Goal: Information Seeking & Learning: Find specific fact

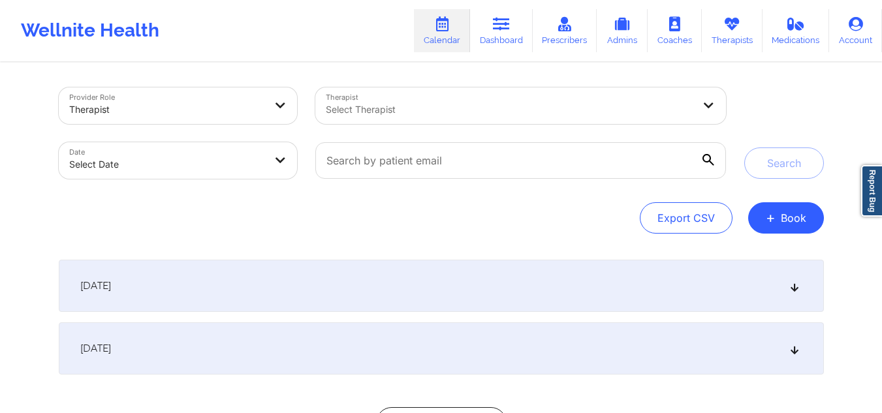
click at [415, 116] on div at bounding box center [510, 110] width 368 height 16
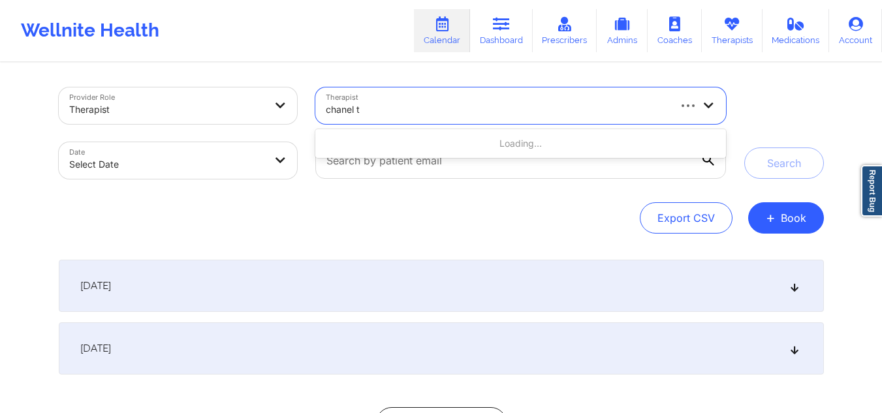
type input "chanel th"
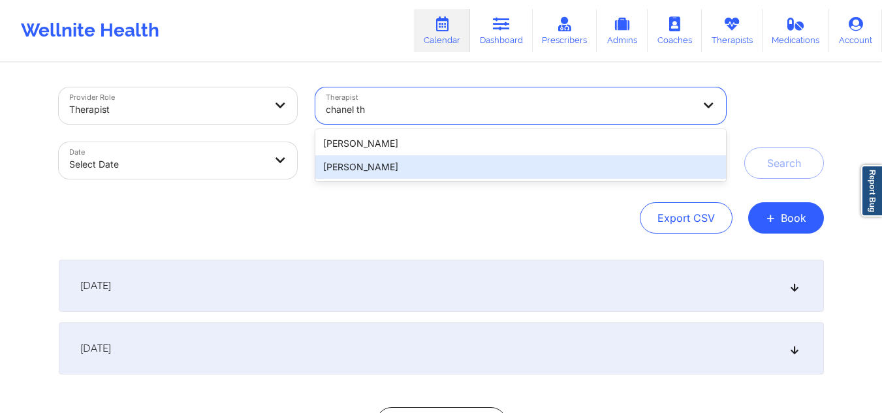
click at [389, 165] on div "[PERSON_NAME]" at bounding box center [520, 167] width 410 height 24
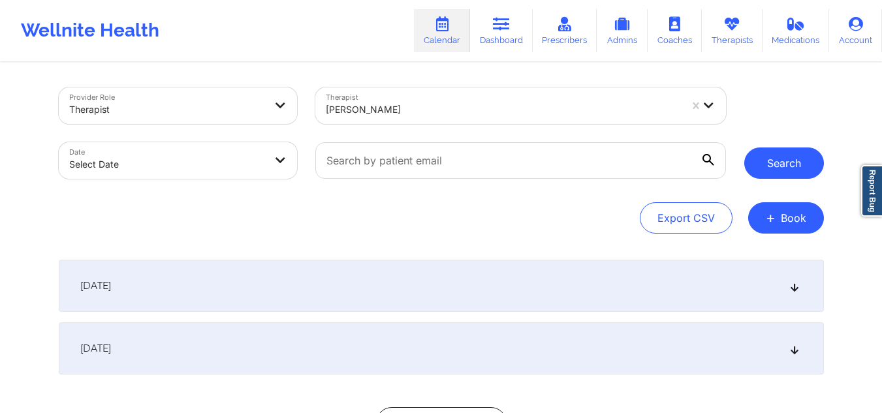
click at [780, 167] on button "Search" at bounding box center [785, 163] width 80 height 31
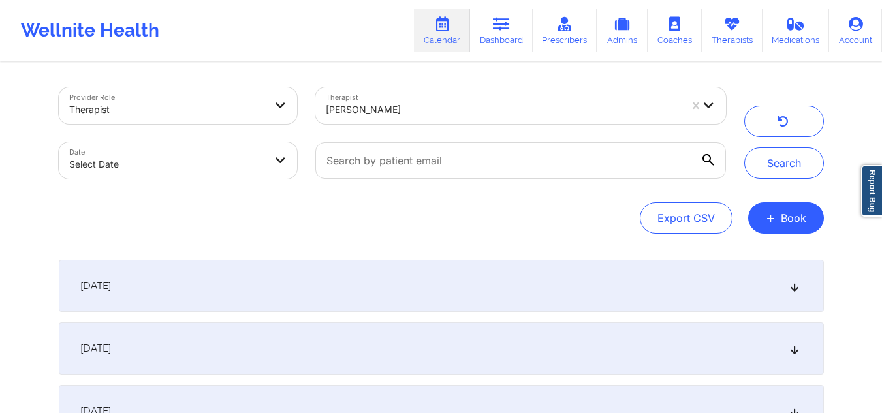
click at [793, 287] on icon at bounding box center [794, 285] width 11 height 9
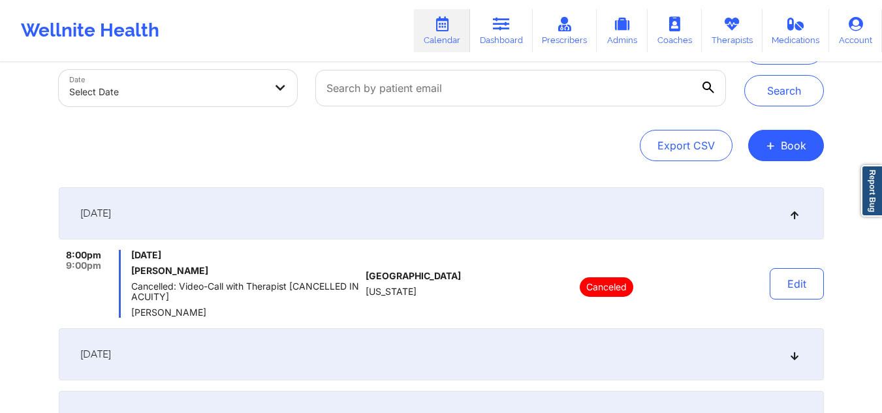
scroll to position [144, 0]
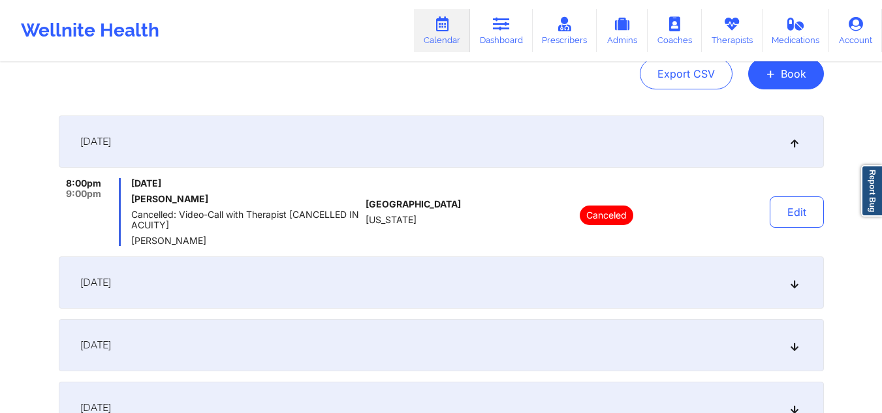
click at [795, 281] on icon at bounding box center [794, 282] width 11 height 9
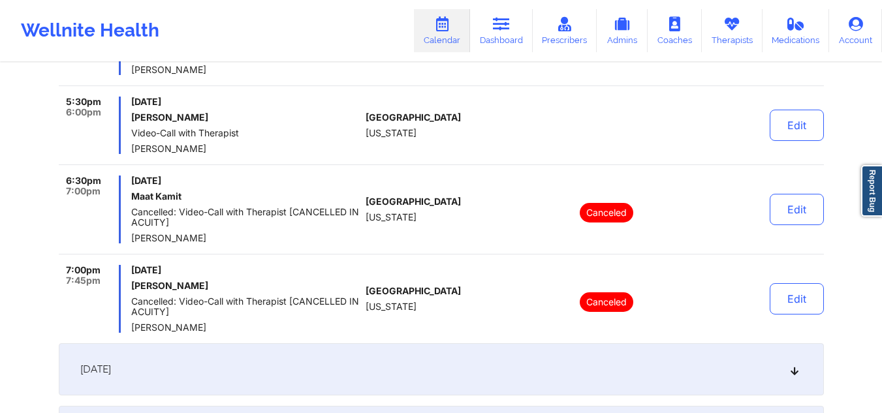
scroll to position [436, 0]
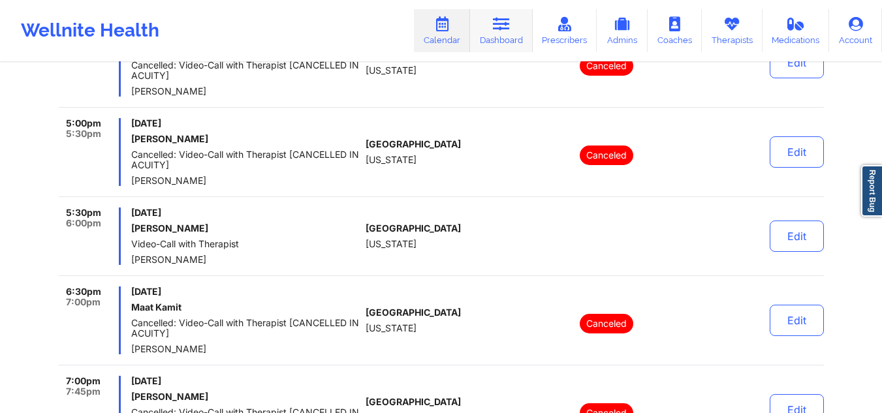
click at [505, 25] on icon at bounding box center [501, 24] width 17 height 14
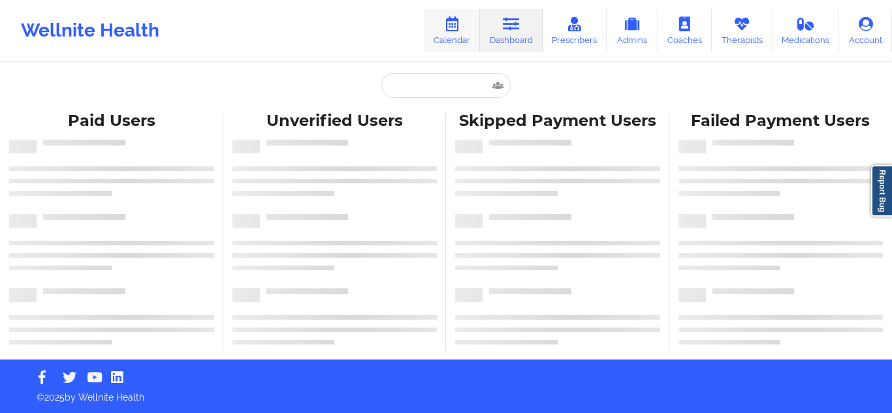
click at [460, 27] on icon at bounding box center [451, 24] width 17 height 14
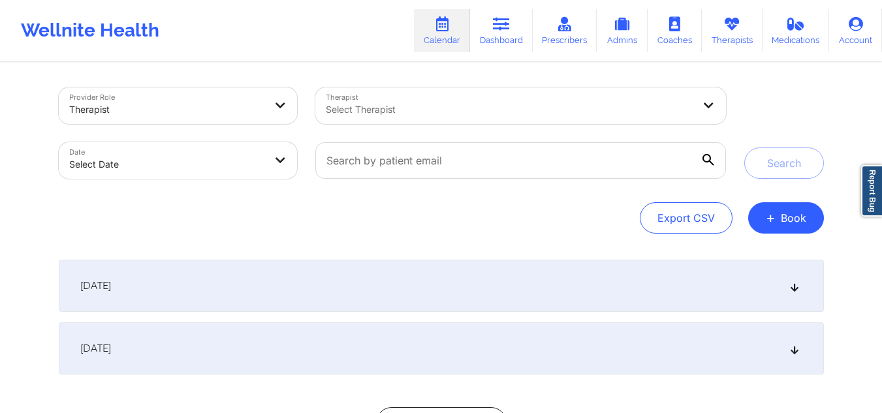
click at [518, 109] on div at bounding box center [510, 110] width 368 height 16
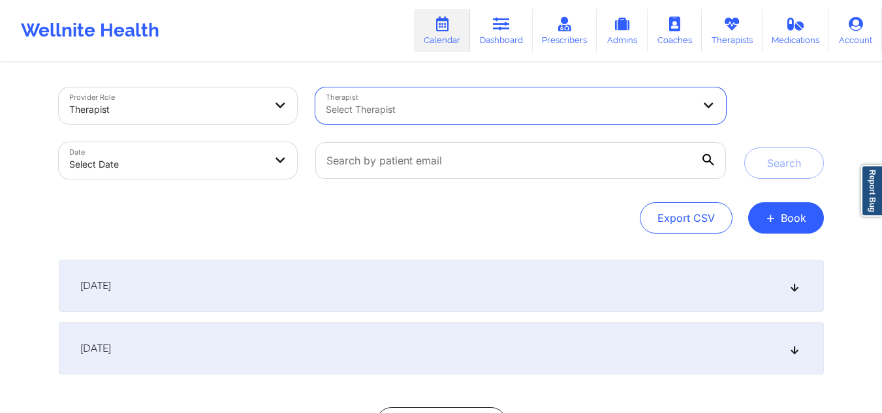
paste input "[PERSON_NAME]"
type input "[PERSON_NAME]"
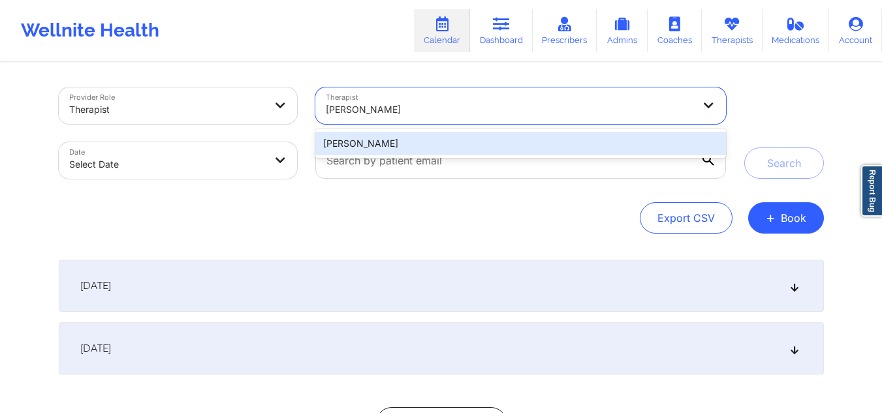
click at [402, 138] on div "[PERSON_NAME]" at bounding box center [520, 144] width 410 height 24
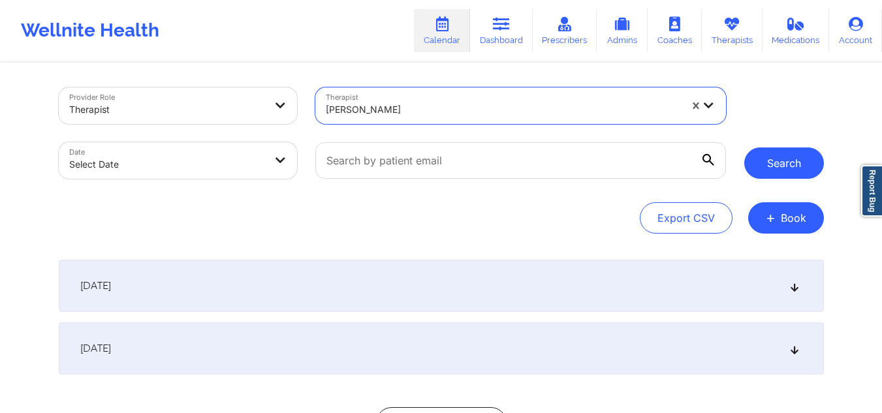
click at [746, 169] on button "Search" at bounding box center [785, 163] width 80 height 31
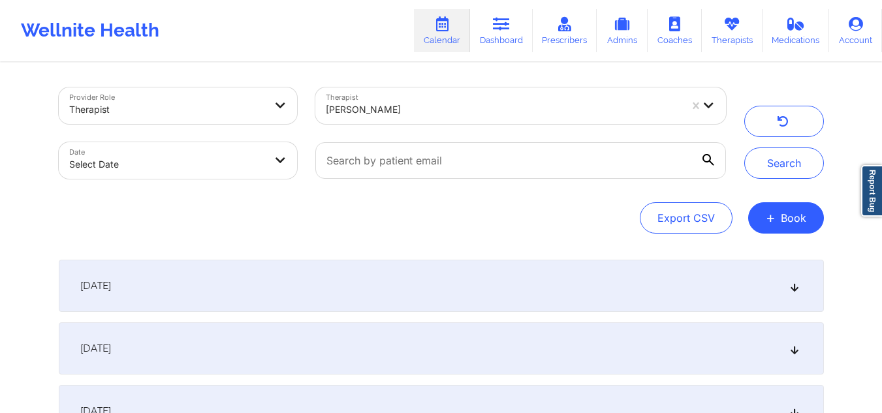
click at [795, 288] on icon at bounding box center [794, 285] width 11 height 9
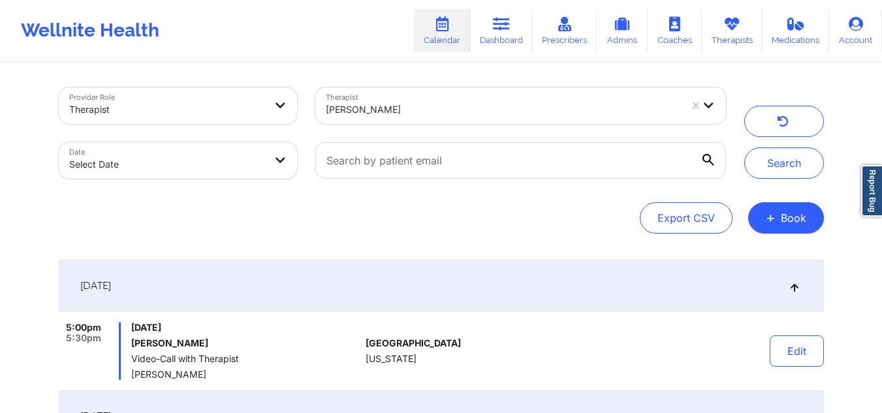
scroll to position [51, 0]
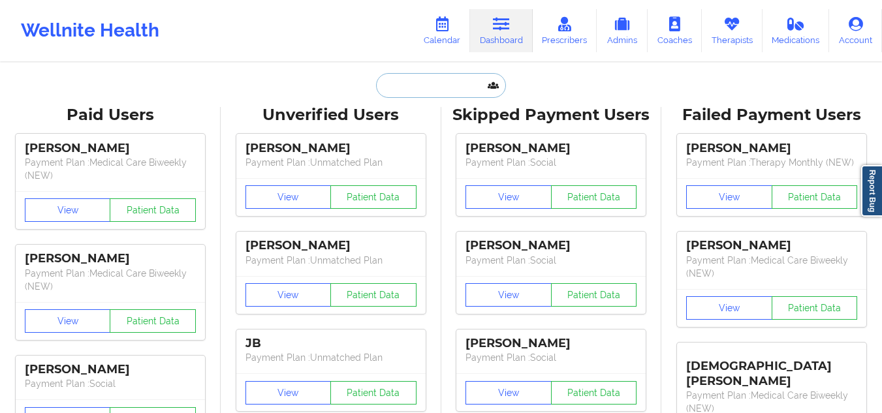
click at [433, 84] on input "text" at bounding box center [440, 85] width 129 height 25
paste input "[EMAIL_ADDRESS][DOMAIN_NAME]"
type input "[EMAIL_ADDRESS][DOMAIN_NAME]"
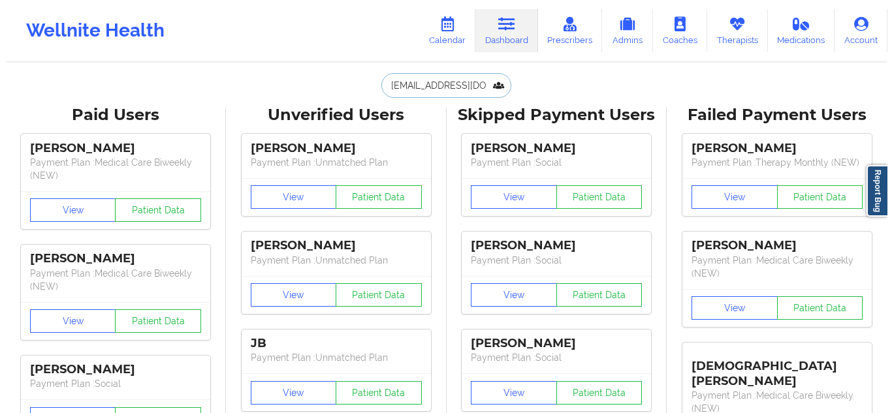
scroll to position [0, 21]
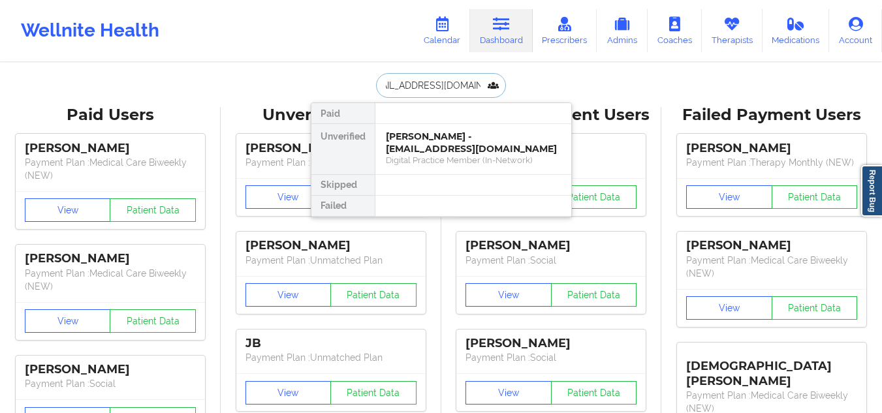
click at [417, 158] on div "Digital Practice Member (In-Network)" at bounding box center [473, 160] width 175 height 11
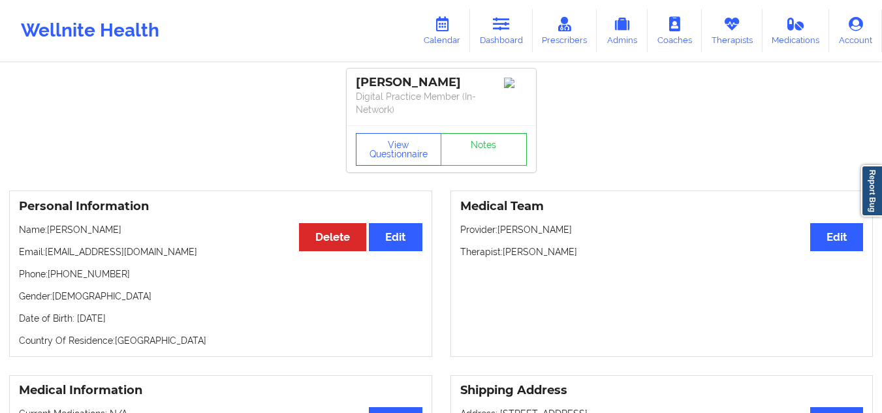
drag, startPoint x: 585, startPoint y: 248, endPoint x: 506, endPoint y: 254, distance: 78.6
click at [506, 254] on p "Therapist: [PERSON_NAME]" at bounding box center [662, 252] width 404 height 13
copy p "[PERSON_NAME]"
drag, startPoint x: 118, startPoint y: 274, endPoint x: 59, endPoint y: 275, distance: 59.4
click at [59, 275] on p "Phone: [PHONE_NUMBER]" at bounding box center [221, 274] width 404 height 13
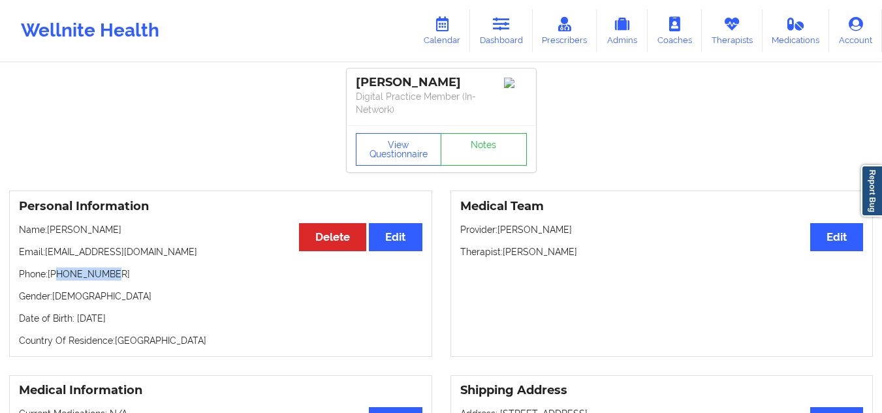
copy p "9178426252"
drag, startPoint x: 451, startPoint y: 78, endPoint x: 325, endPoint y: 88, distance: 126.4
copy div "[PERSON_NAME]"
drag, startPoint x: 581, startPoint y: 252, endPoint x: 459, endPoint y: 249, distance: 121.5
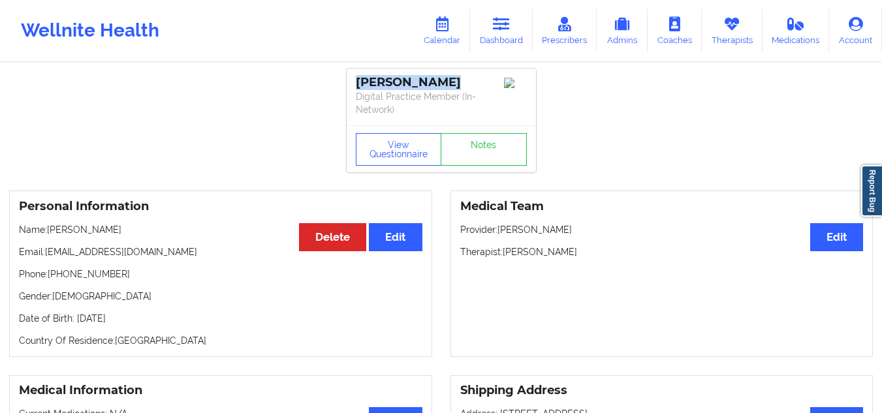
click at [459, 249] on div "Medical Team Edit Provider: [PERSON_NAME] Therapist: [PERSON_NAME]" at bounding box center [662, 274] width 423 height 167
copy p "Therapist: [PERSON_NAME]"
click at [399, 153] on button "View Questionnaire" at bounding box center [399, 149] width 86 height 33
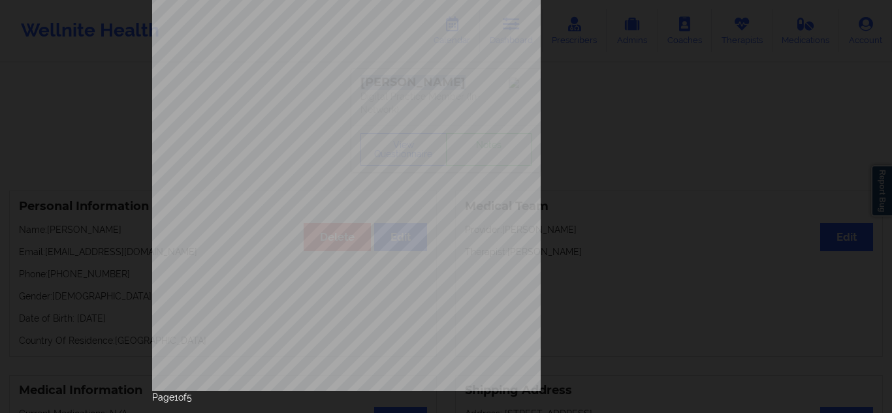
scroll to position [210, 0]
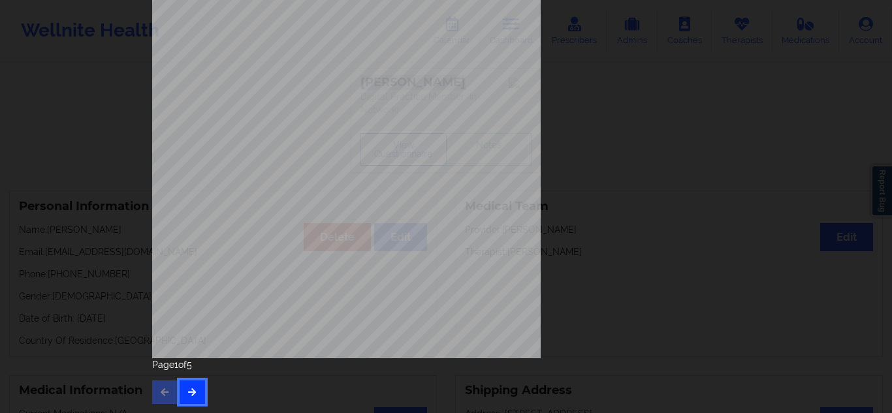
click at [191, 400] on button "button" at bounding box center [192, 393] width 25 height 24
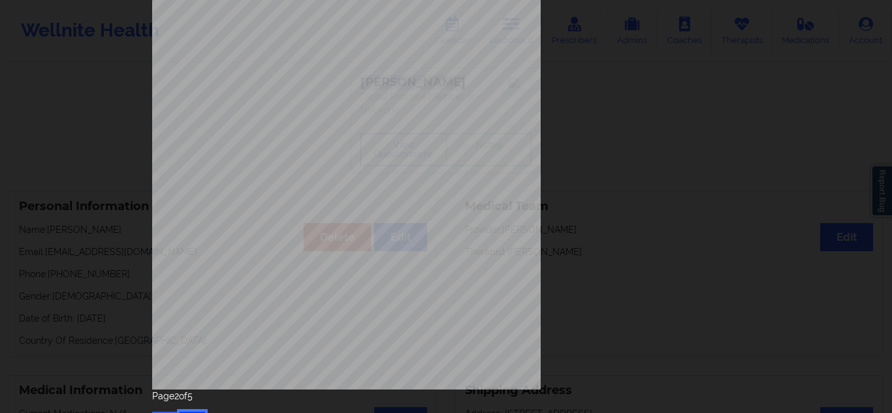
scroll to position [180, 0]
click at [190, 408] on div "Page 2 of 5" at bounding box center [446, 411] width 588 height 46
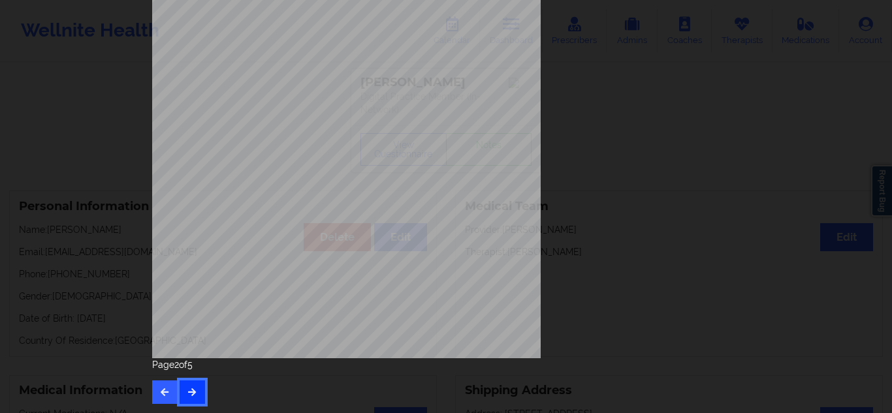
click at [187, 389] on icon "button" at bounding box center [192, 392] width 11 height 8
click at [184, 387] on button "button" at bounding box center [192, 393] width 25 height 24
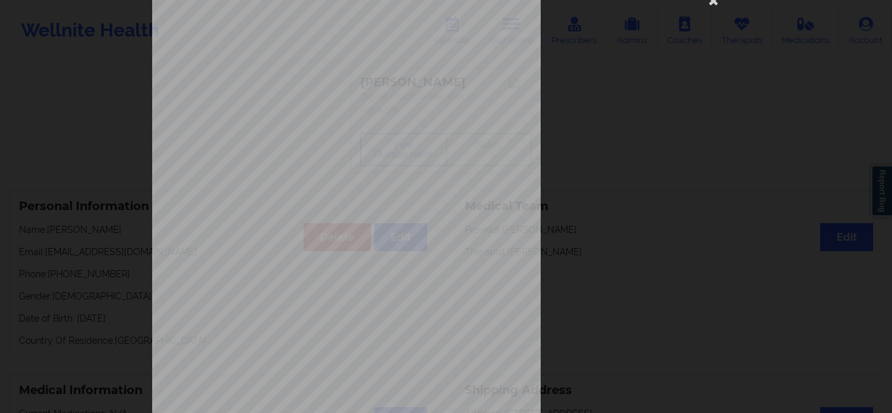
scroll to position [40, 0]
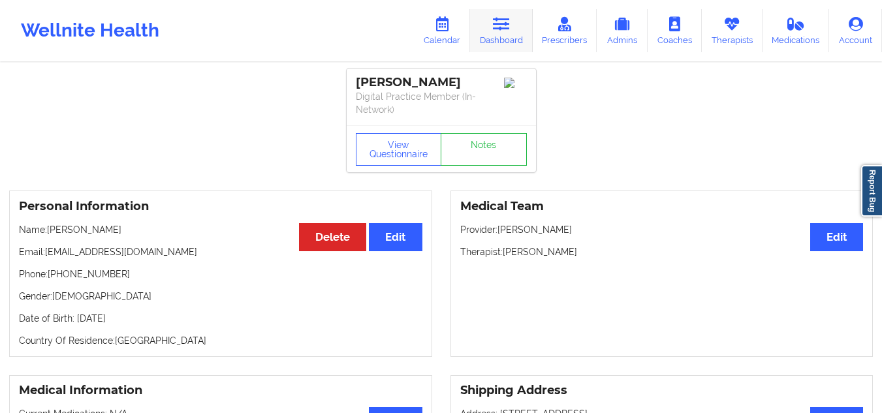
click at [492, 28] on link "Dashboard" at bounding box center [501, 30] width 63 height 43
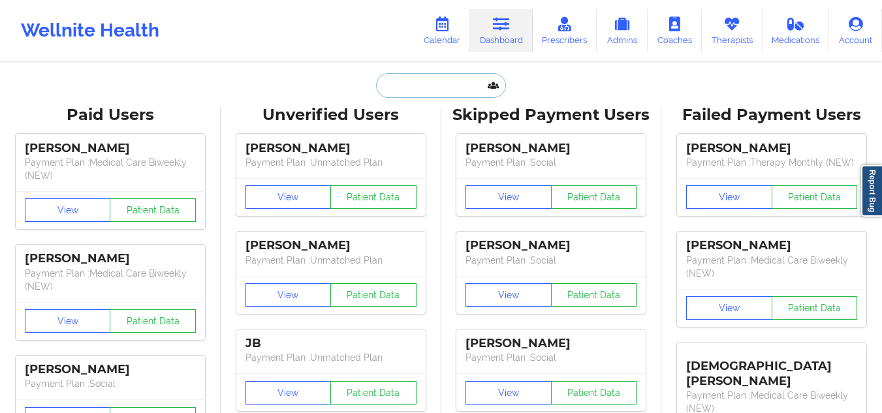
click at [429, 81] on input "text" at bounding box center [440, 85] width 129 height 25
paste input "[PERSON_NAME]"
type input "[PERSON_NAME]"
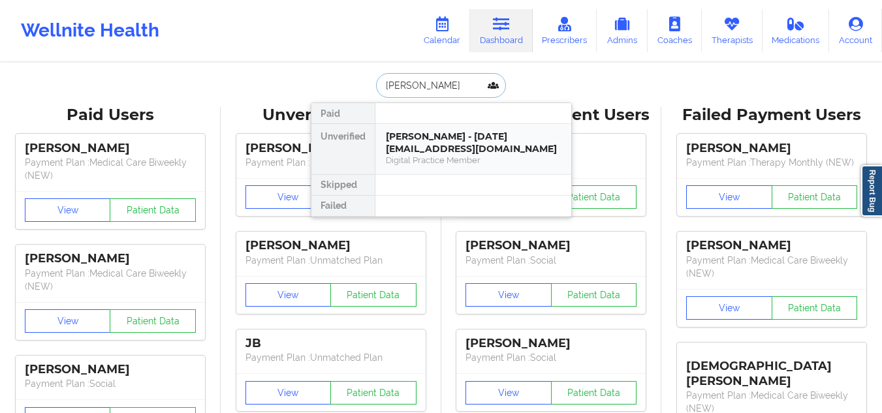
click at [418, 136] on div "[PERSON_NAME] - [DATE][EMAIL_ADDRESS][DOMAIN_NAME]" at bounding box center [473, 143] width 175 height 24
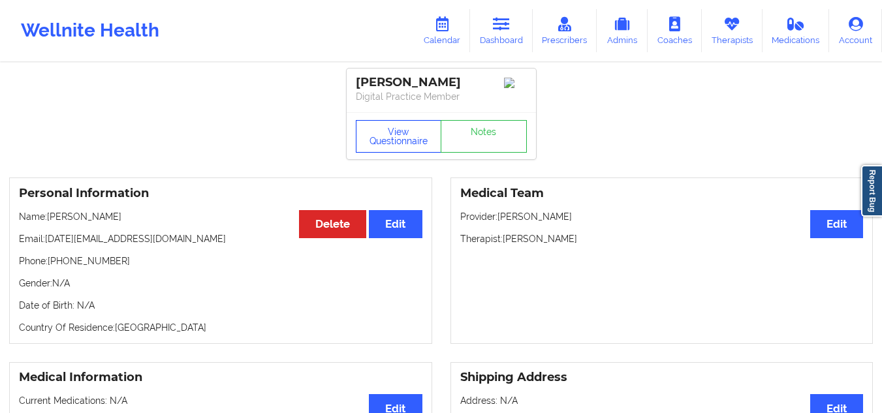
click at [397, 140] on button "View Questionnaire" at bounding box center [399, 136] width 86 height 33
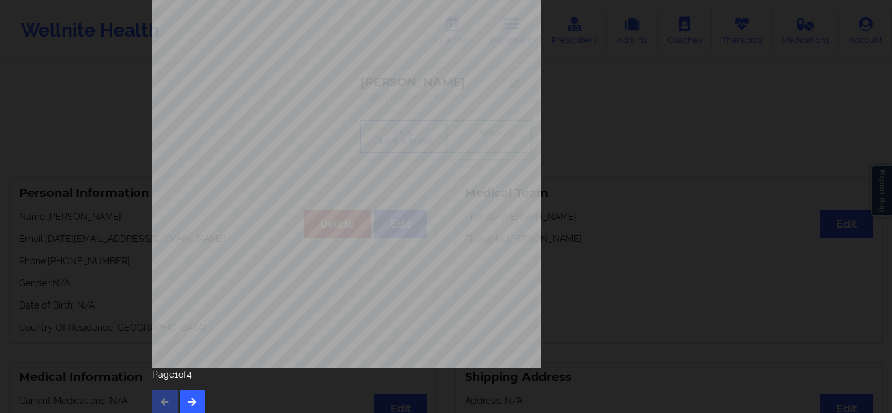
scroll to position [210, 0]
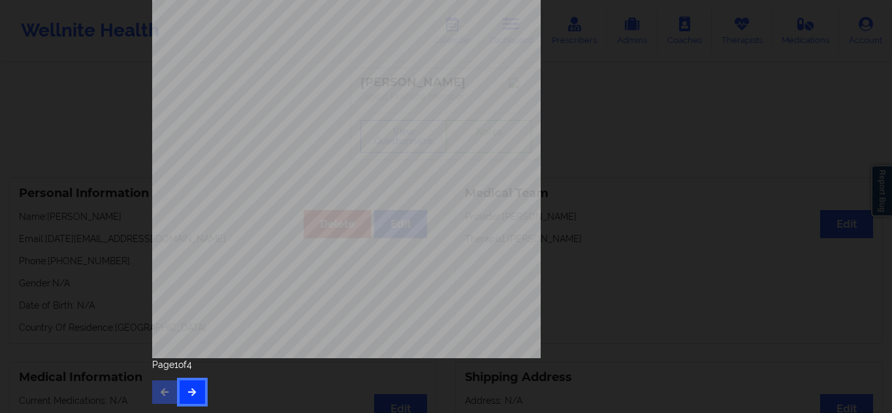
click at [193, 393] on icon "button" at bounding box center [192, 392] width 11 height 8
click at [180, 385] on button "button" at bounding box center [192, 393] width 25 height 24
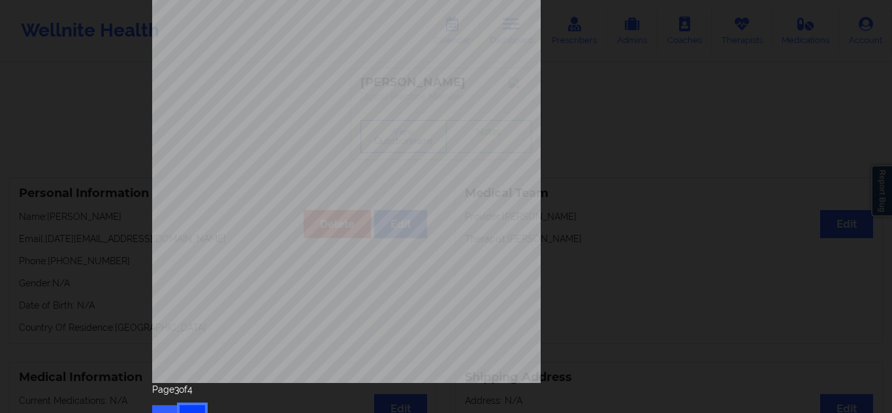
scroll to position [190, 0]
click at [193, 406] on button "button" at bounding box center [192, 412] width 25 height 24
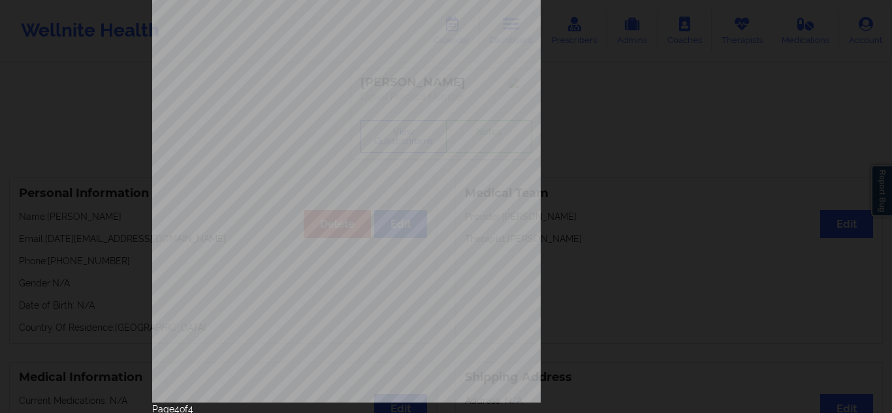
scroll to position [166, 0]
drag, startPoint x: 885, startPoint y: 161, endPoint x: 886, endPoint y: 251, distance: 90.1
click at [882, 251] on div "Please feel free to provide us with any other additional details that have led …" at bounding box center [446, 206] width 892 height 413
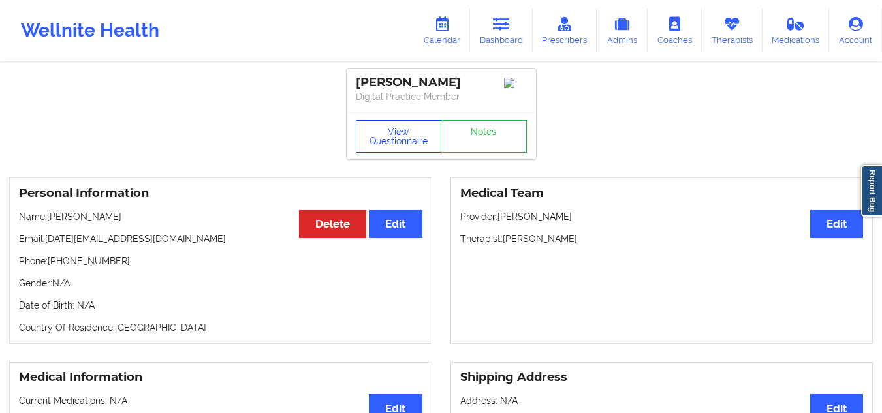
click at [404, 134] on button "View Questionnaire" at bounding box center [399, 136] width 86 height 33
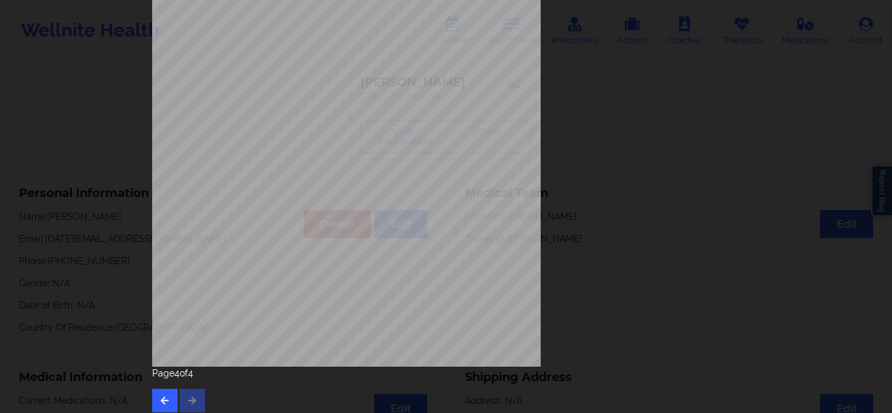
scroll to position [202, 0]
click at [161, 391] on button "button" at bounding box center [164, 401] width 25 height 24
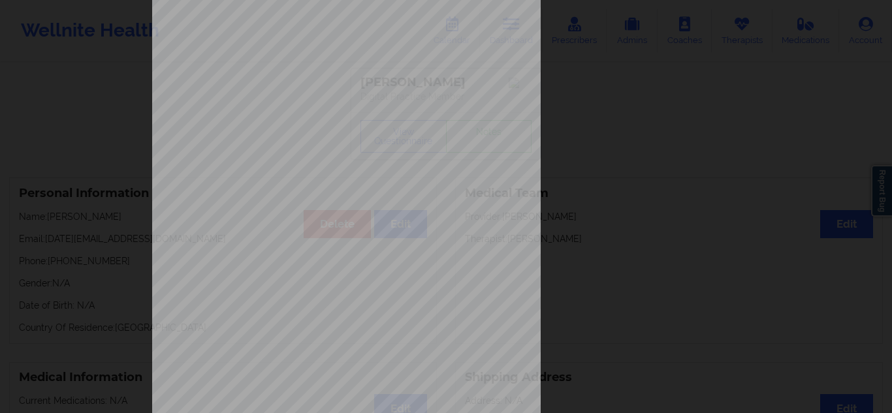
scroll to position [0, 0]
